Goal: Download file/media

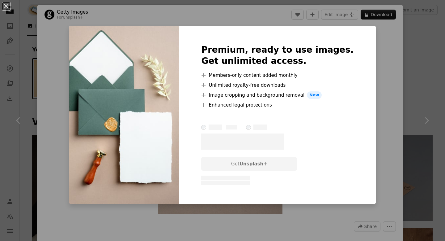
scroll to position [4135, 0]
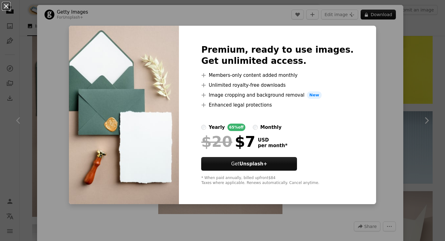
click at [8, 8] on button "An X shape" at bounding box center [5, 5] width 7 height 7
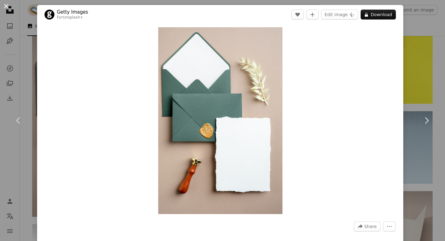
click at [7, 8] on button "An X shape" at bounding box center [5, 5] width 7 height 7
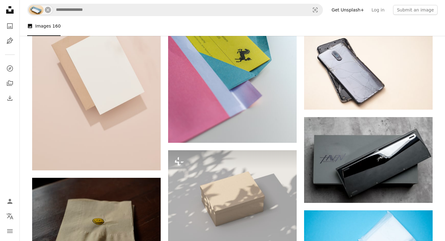
scroll to position [2004, 0]
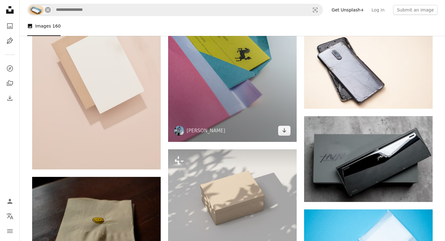
click at [233, 102] on img at bounding box center [232, 45] width 129 height 193
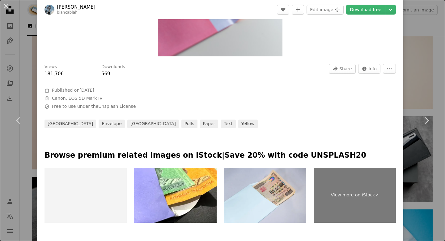
scroll to position [158, 0]
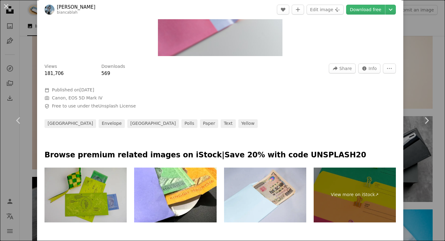
click at [161, 73] on div "Views 181,706 Downloads 569 A forward-right arrow Share Info icon Info More Act…" at bounding box center [221, 70] width 352 height 14
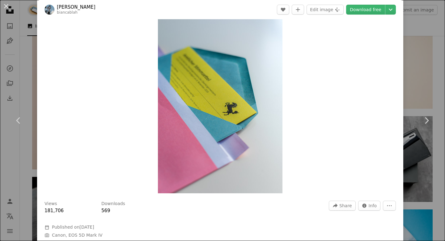
scroll to position [0, 0]
